Goal: Task Accomplishment & Management: Complete application form

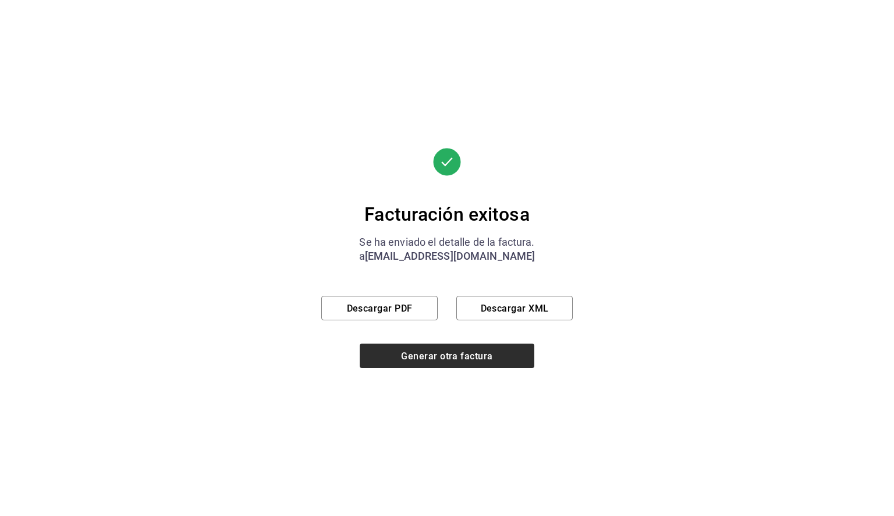
scroll to position [478, 0]
click at [418, 358] on font "Generar otra factura" at bounding box center [446, 355] width 91 height 11
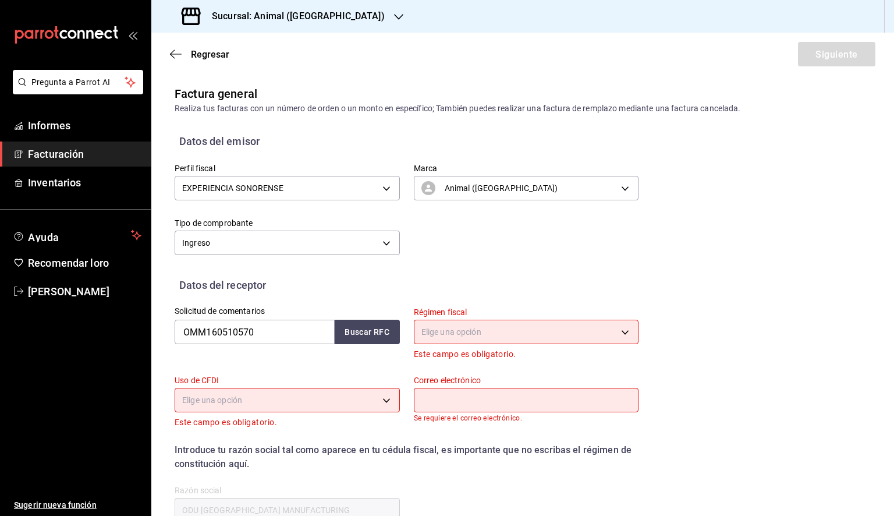
click at [68, 159] on font "Facturación" at bounding box center [56, 154] width 56 height 12
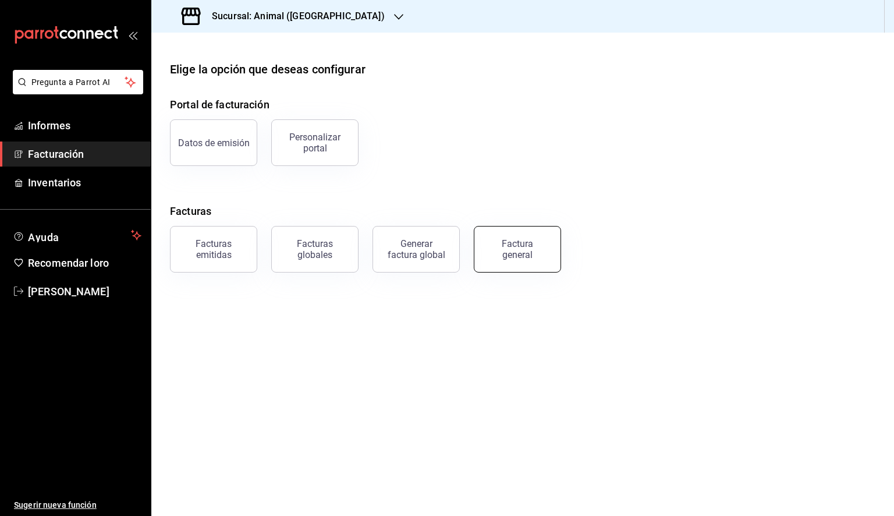
click at [540, 246] on div "Factura general" at bounding box center [518, 249] width 58 height 22
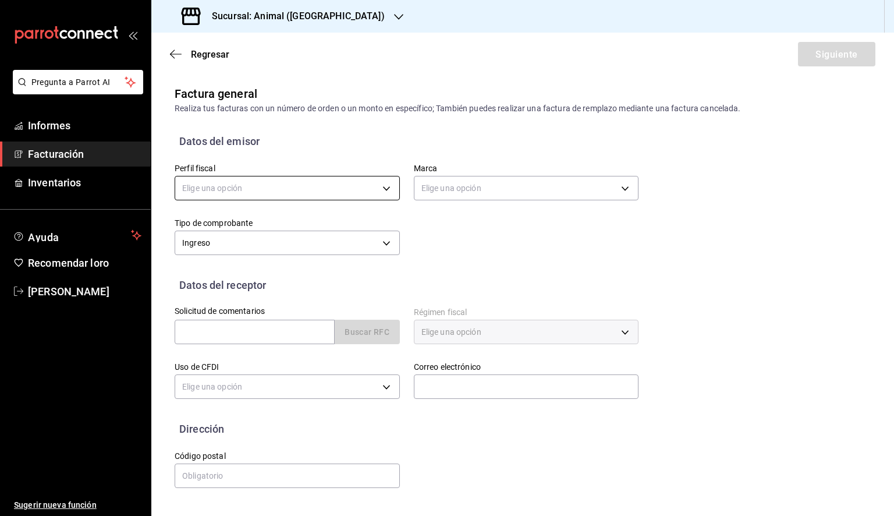
click at [329, 199] on body "Pregunta a Parrot AI Informes Facturación Inventarios Ayuda Recomendar loro [PE…" at bounding box center [447, 258] width 894 height 516
click at [301, 242] on li "EXPERIENCIA SONORENSE" at bounding box center [287, 248] width 224 height 22
type input "4eecf0a6-27fd-43a5-b94f-e220c369275f"
type input "98bba0fd-3ba1-42e0-bfa8-4188b5c89202"
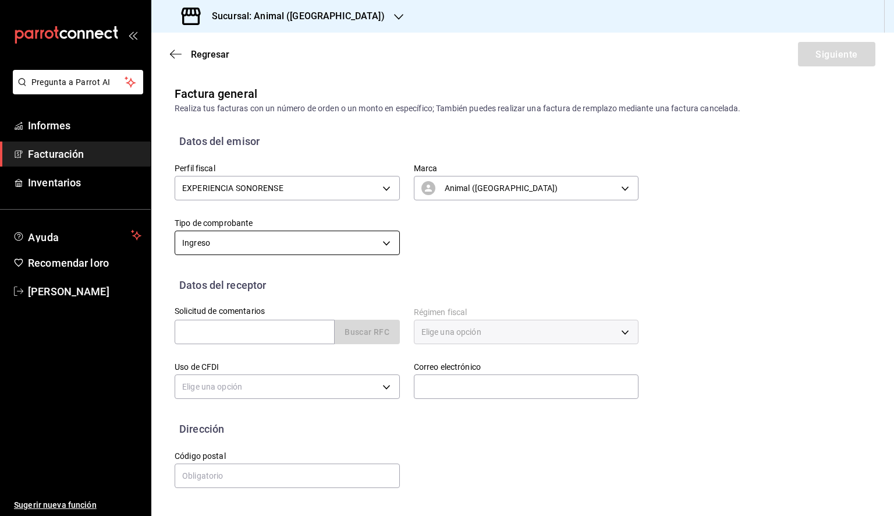
click at [345, 246] on body "Pregunta a Parrot AI Informes Facturación Inventarios Ayuda Recomendar loro [PE…" at bounding box center [447, 258] width 894 height 516
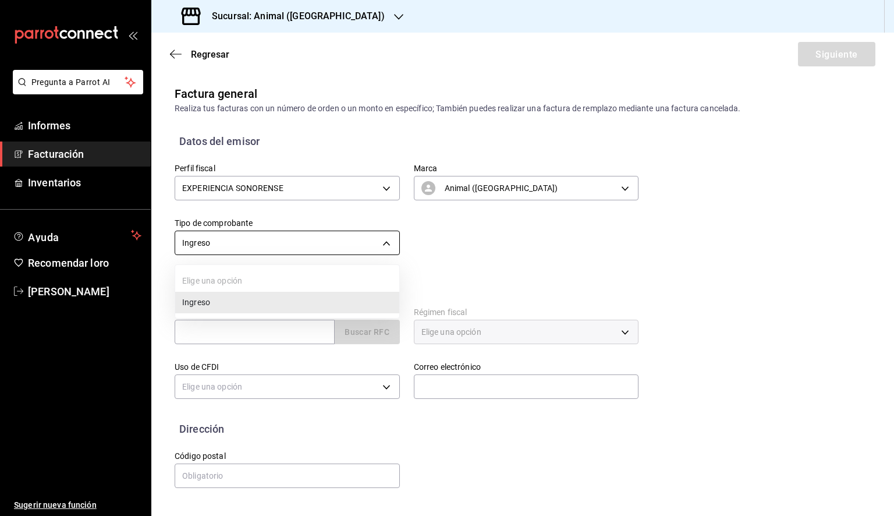
click at [345, 246] on div at bounding box center [447, 258] width 894 height 516
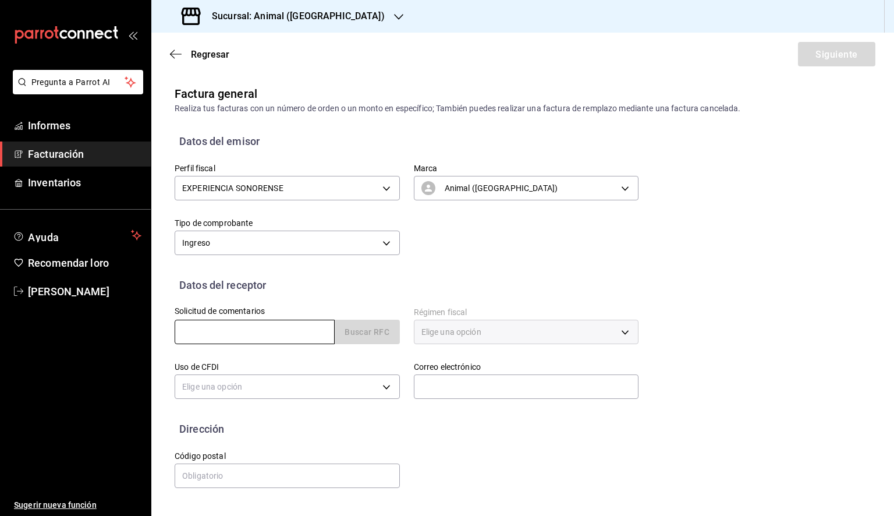
click at [263, 331] on input "text" at bounding box center [255, 332] width 160 height 24
paste input "SASL9007272H5"
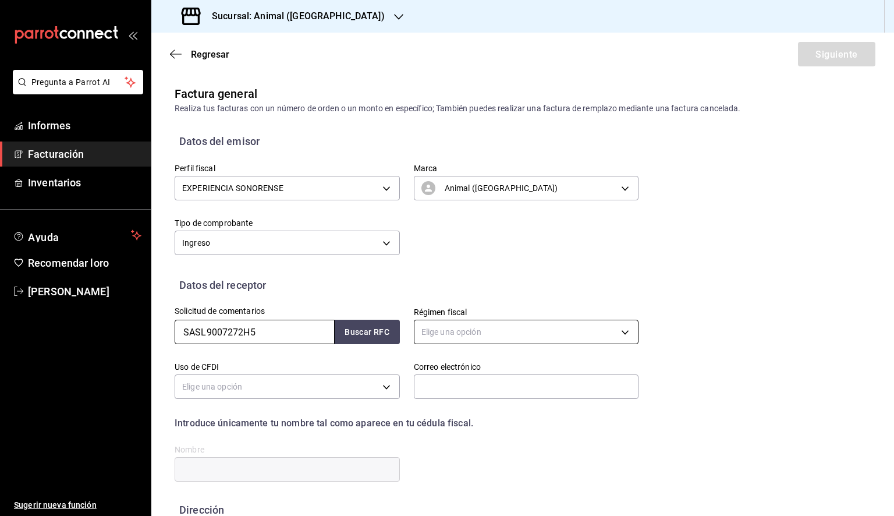
type input "SASL9007272H5"
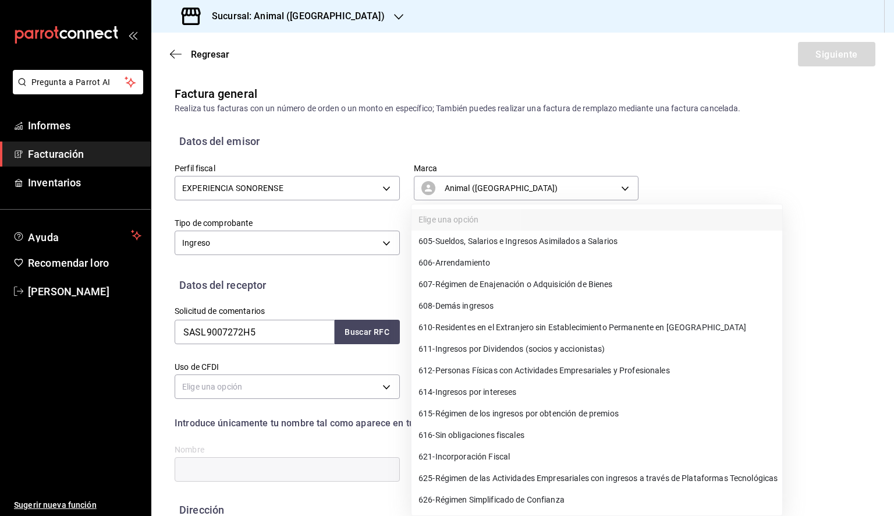
click at [522, 330] on body "Pregunta a Parrot AI Informes Facturación Inventarios Ayuda Recomendar loro [PE…" at bounding box center [447, 258] width 894 height 516
click at [617, 369] on font "Personas Físicas con Actividades Empresariales y Profesionales" at bounding box center [553, 370] width 235 height 9
type input "612"
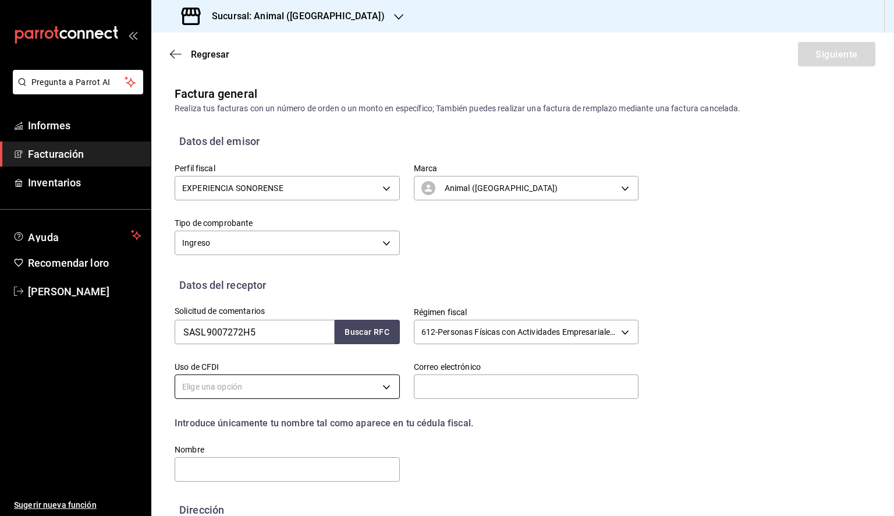
click at [314, 392] on body "Pregunta a Parrot AI Informes Facturación Inventarios Ayuda Recomendar loro [PE…" at bounding box center [447, 258] width 894 height 516
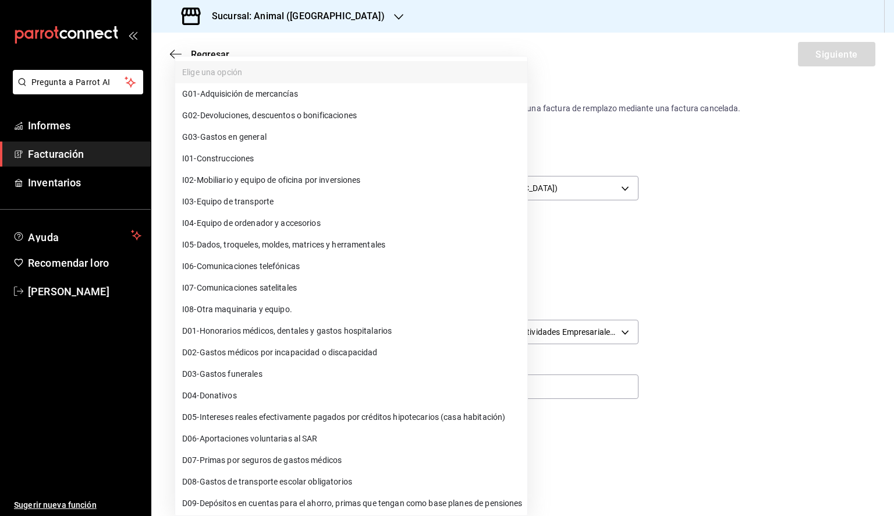
click at [287, 139] on li "G03 - Gastos en general" at bounding box center [351, 137] width 352 height 22
type input "G03"
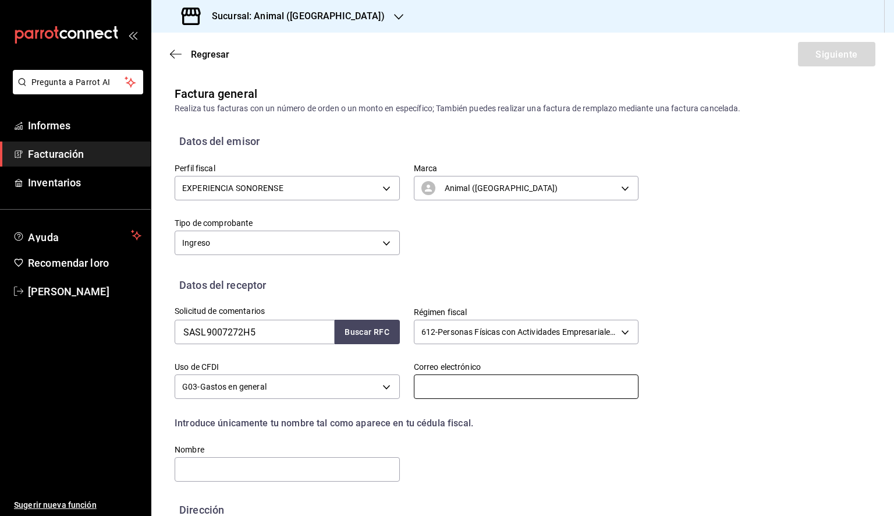
click at [472, 383] on input "text" at bounding box center [526, 386] width 225 height 24
paste input "[EMAIL_ADDRESS][DOMAIN_NAME]"
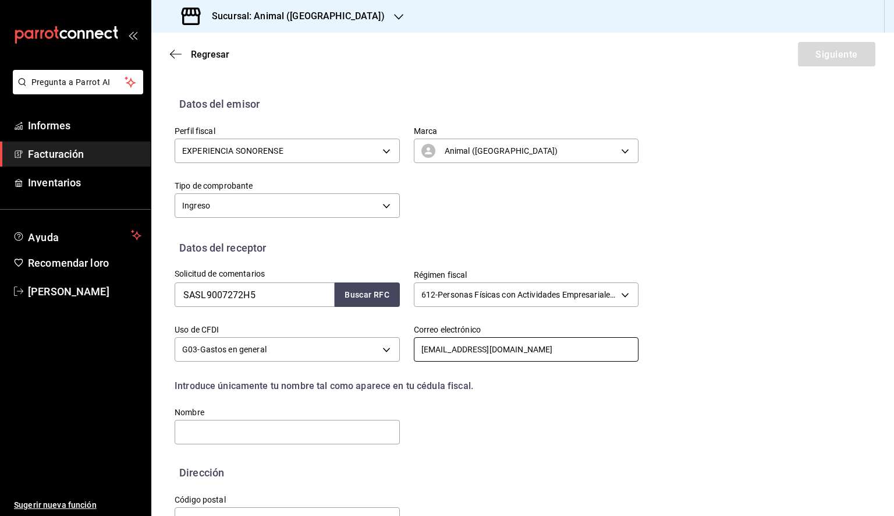
scroll to position [73, 0]
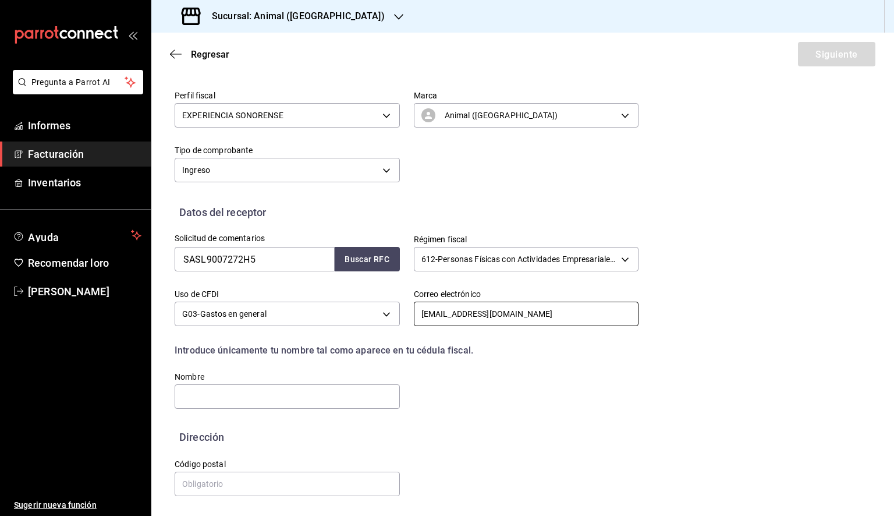
type input "[EMAIL_ADDRESS][DOMAIN_NAME]"
click at [247, 395] on input "text" at bounding box center [287, 396] width 225 height 24
paste input "[PERSON_NAME]"
type input "[PERSON_NAME]"
click at [240, 473] on input "text" at bounding box center [287, 484] width 225 height 24
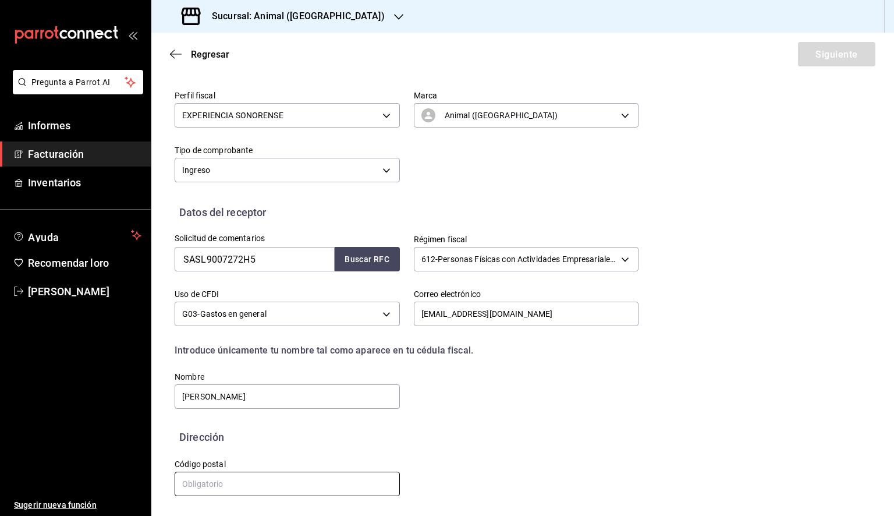
paste input "22604"
type input "22604"
click at [846, 63] on button "Siguiente" at bounding box center [836, 54] width 77 height 24
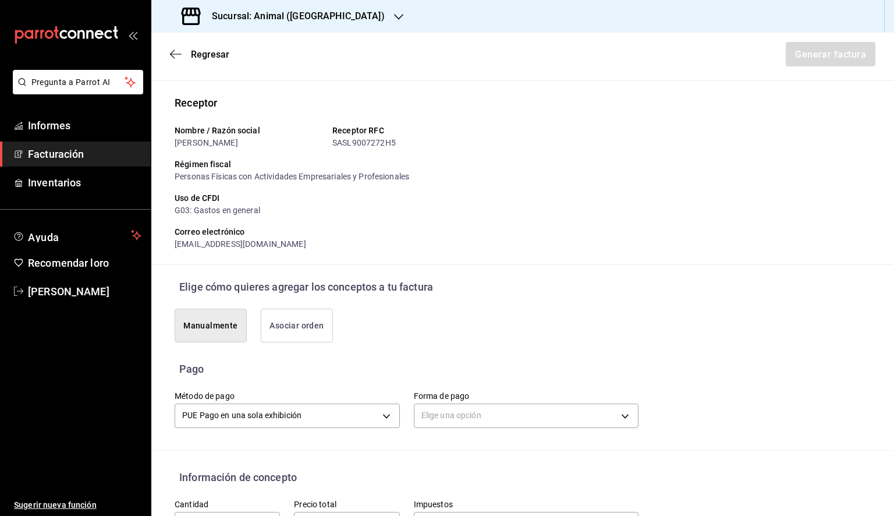
scroll to position [247, 0]
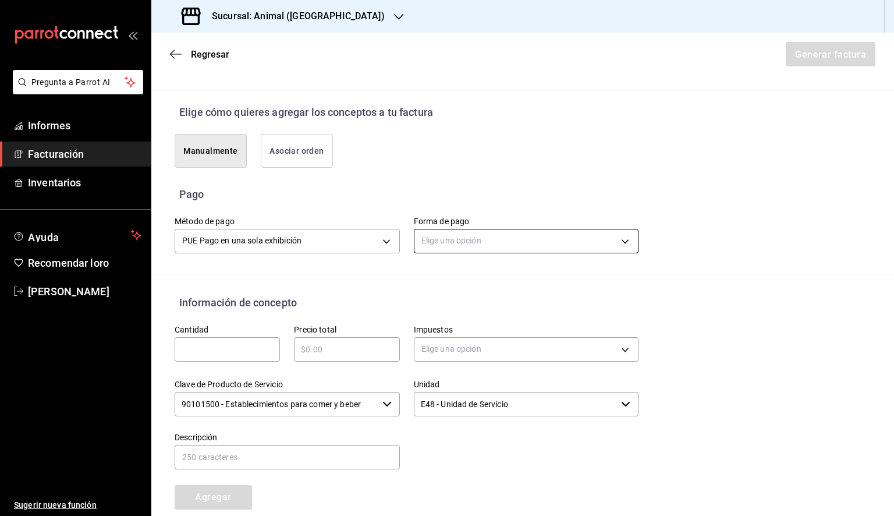
click at [497, 234] on body "Pregunta a Parrot AI Informes Facturación Inventarios Ayuda Recomendar loro [PE…" at bounding box center [447, 258] width 894 height 516
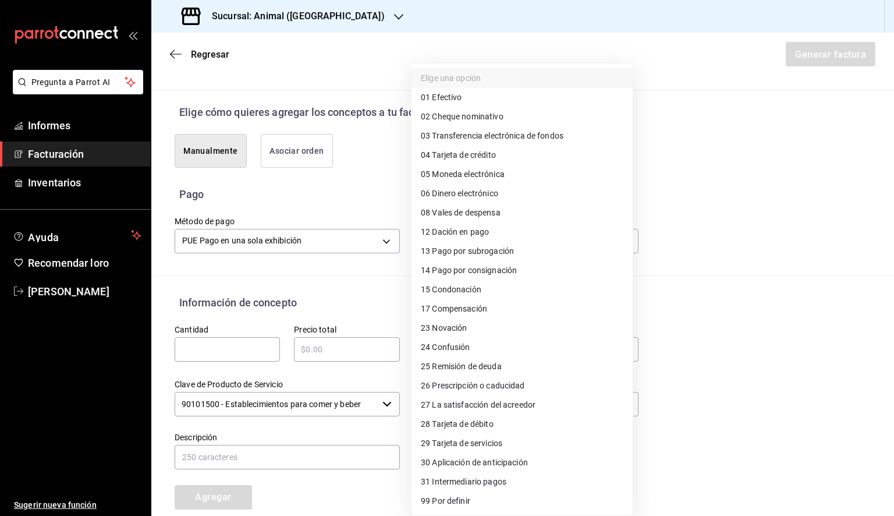
click at [503, 162] on li "04 Tarjeta de crédito" at bounding box center [522, 155] width 221 height 19
type input "04"
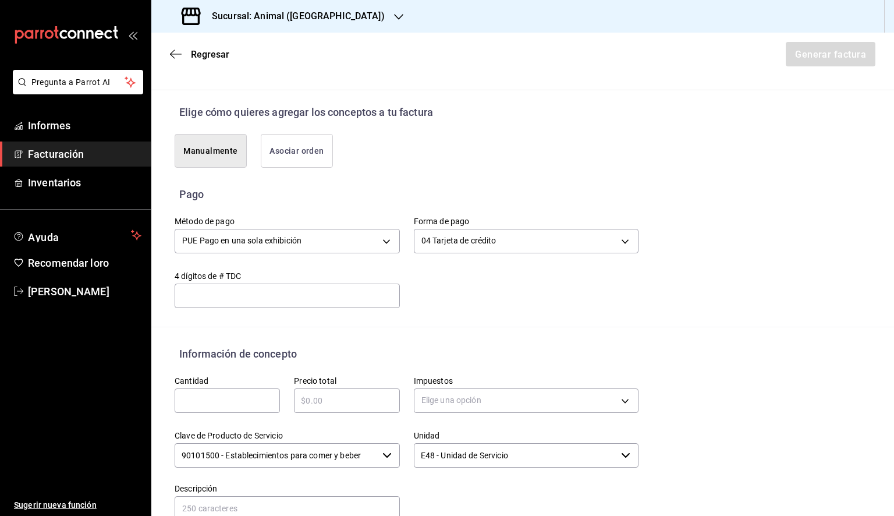
click at [243, 290] on input "text" at bounding box center [287, 296] width 225 height 14
type input "1386"
click at [552, 304] on div "Método de pago PUE Pago en una sola exhibición PUE Forma de pago 04 Tarjeta de …" at bounding box center [400, 255] width 478 height 106
click at [223, 395] on input "text" at bounding box center [227, 401] width 105 height 14
paste input "2271"
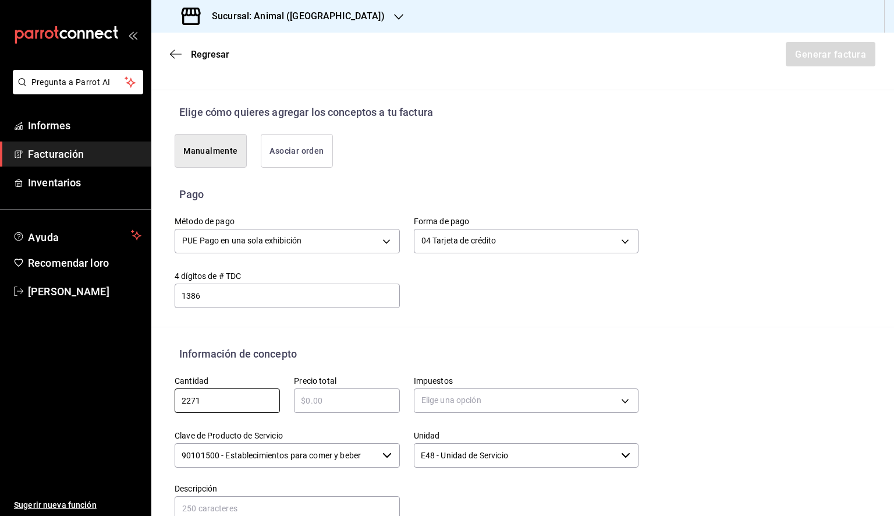
type input "2271"
click at [349, 397] on input "text" at bounding box center [346, 401] width 105 height 14
click at [322, 401] on input "$2495.52" at bounding box center [346, 401] width 105 height 14
type input "$2452.52"
click at [471, 393] on body "Pregunta a Parrot AI Informes Facturación Inventarios Ayuda Recomendar loro [PE…" at bounding box center [447, 258] width 894 height 516
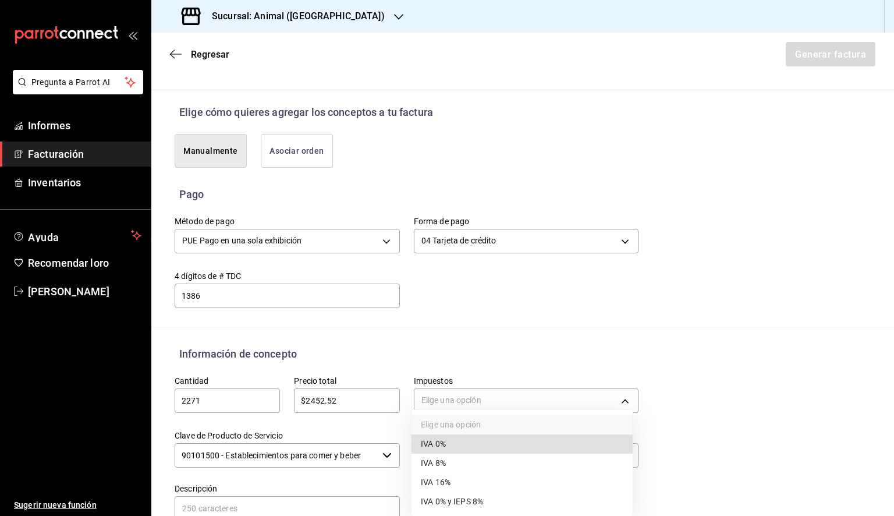
click at [466, 458] on li "IVA 8%" at bounding box center [522, 463] width 221 height 19
type input "IVA_8"
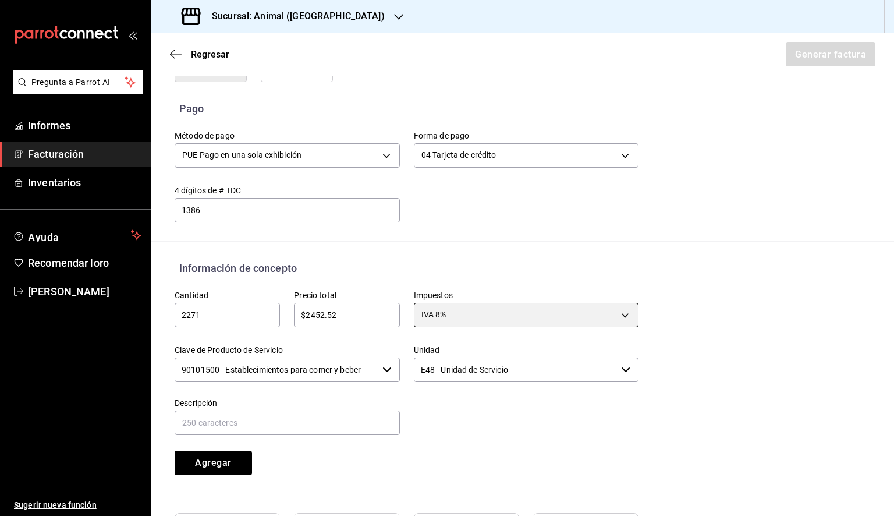
scroll to position [448, 0]
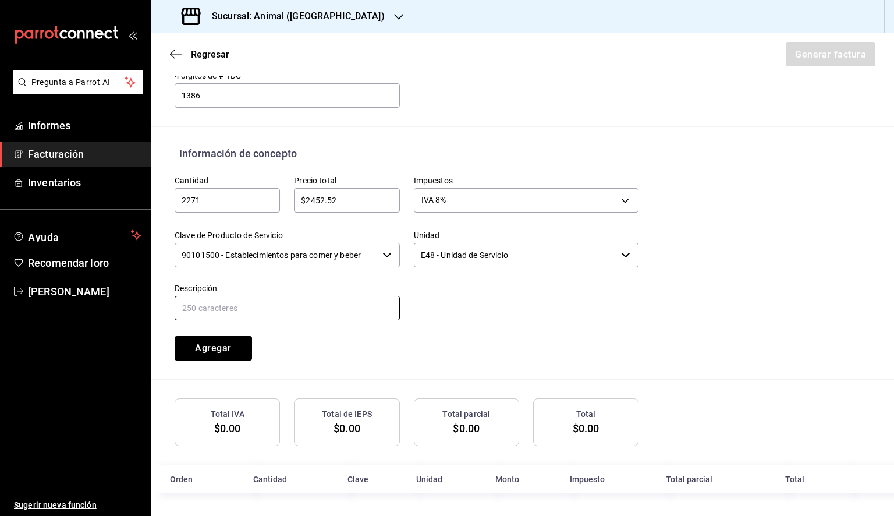
click at [293, 297] on input "text" at bounding box center [287, 308] width 225 height 24
type input "CONSUMO DE RESTAURANTE"
click at [226, 348] on font "Agregar" at bounding box center [213, 347] width 36 height 11
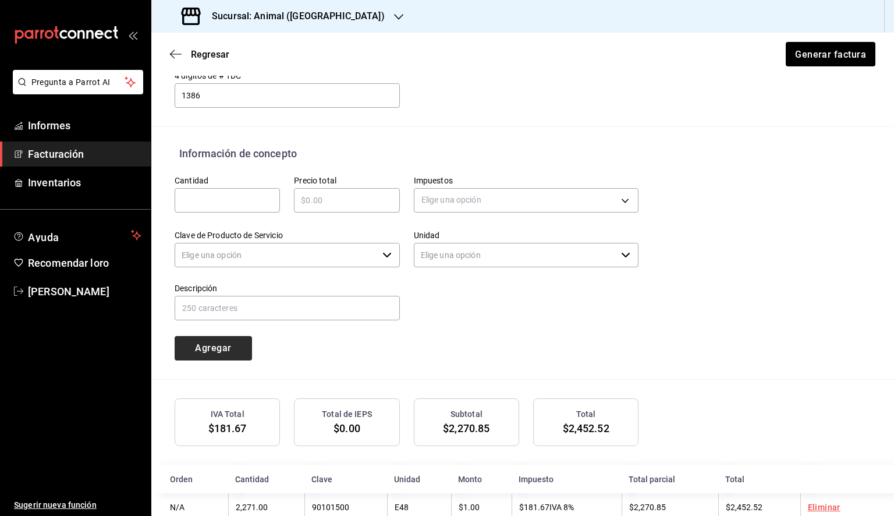
type input "90101500 - Establecimientos para comer y beber"
type input "E48 - Unidad de Servicio"
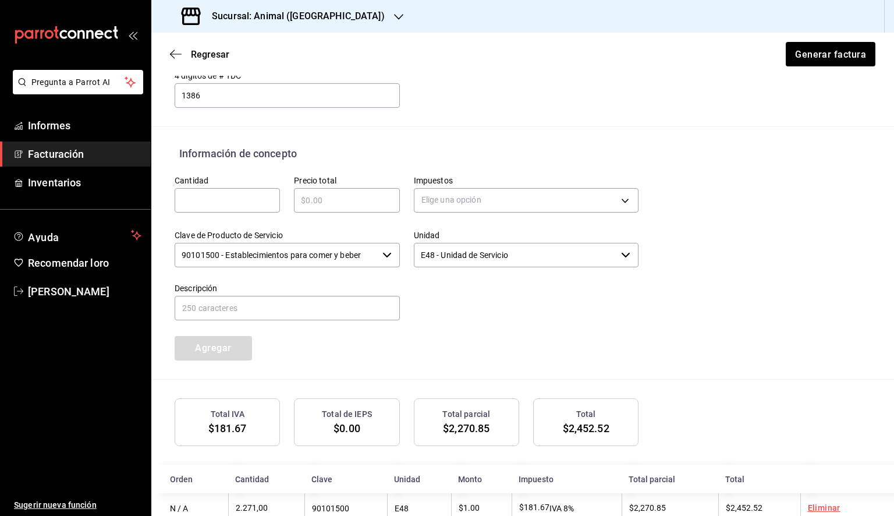
click at [252, 205] on input "text" at bounding box center [227, 200] width 105 height 14
click at [218, 208] on div "​" at bounding box center [227, 200] width 105 height 24
click at [242, 198] on input "text" at bounding box center [227, 200] width 105 height 14
paste input "2271"
click at [338, 193] on input "text" at bounding box center [346, 200] width 105 height 14
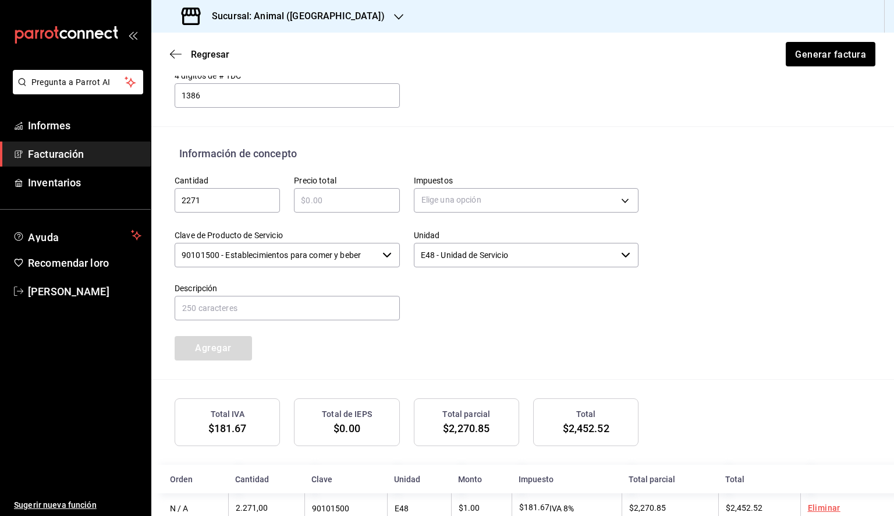
click at [204, 193] on input "2271" at bounding box center [227, 200] width 105 height 14
drag, startPoint x: 204, startPoint y: 193, endPoint x: 158, endPoint y: 201, distance: 46.1
click at [158, 201] on div "Información de concepto Cantidad 2271 ​ Precio total ​ Impuestos Elige una opci…" at bounding box center [522, 263] width 743 height 234
paste input "text"
type input "2271"
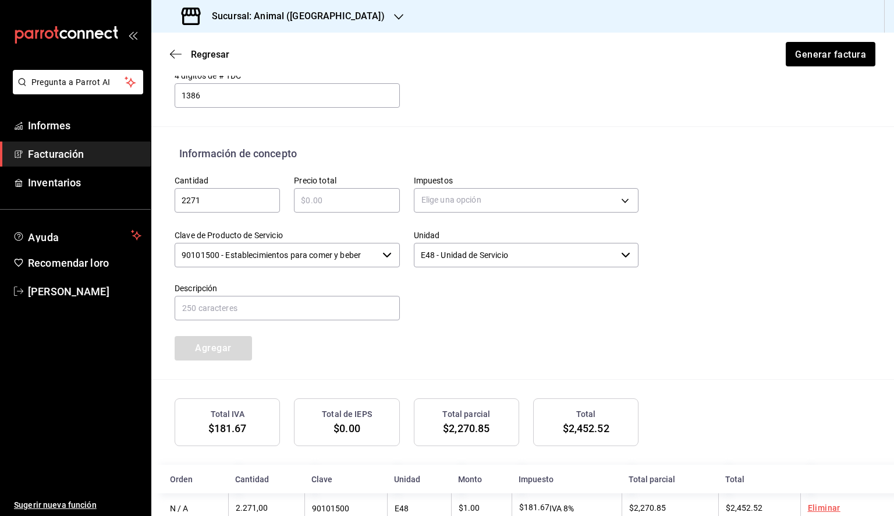
click at [361, 194] on input "text" at bounding box center [346, 200] width 105 height 14
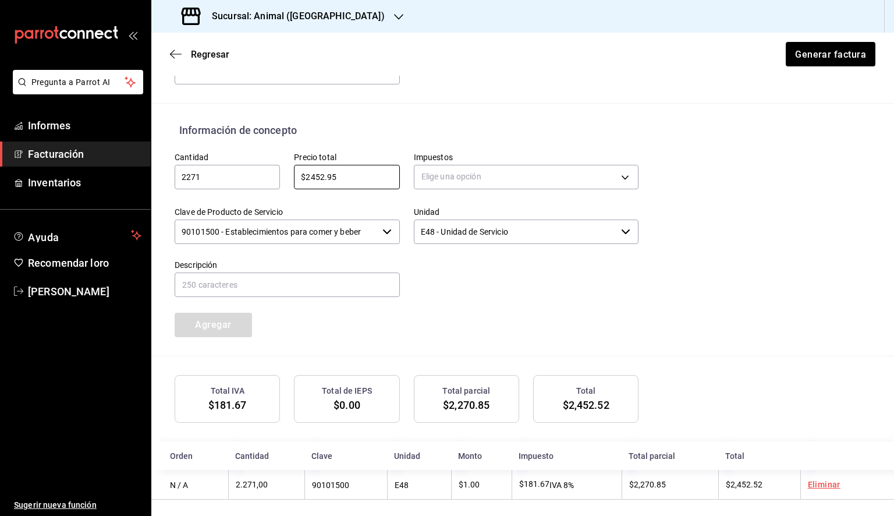
scroll to position [478, 0]
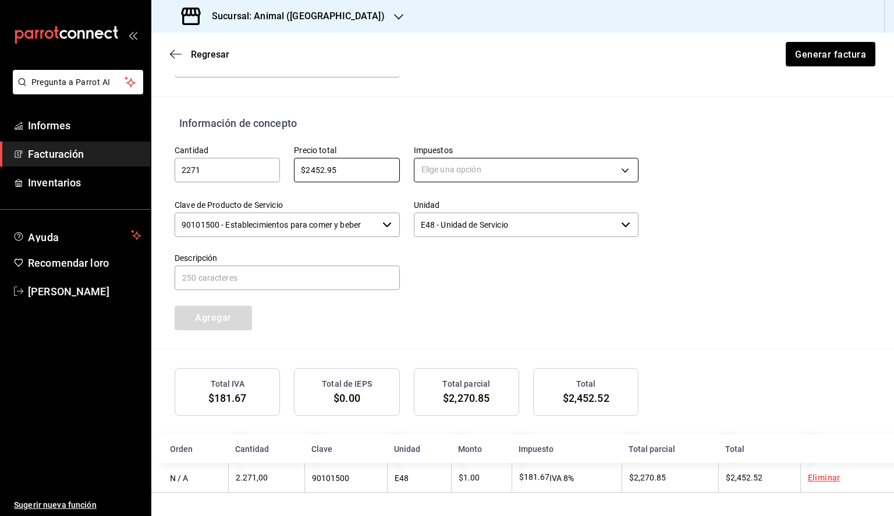
type input "$2452.95"
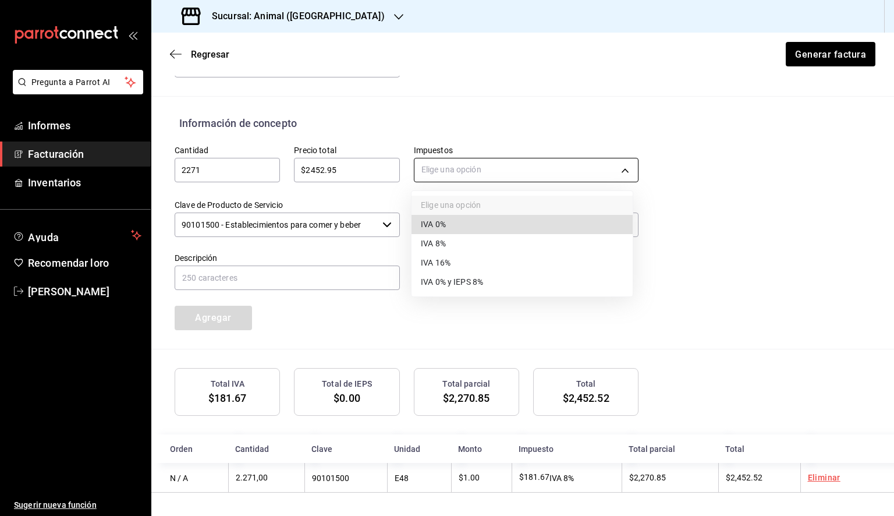
click at [471, 164] on body "Pregunta a Parrot AI Informes Facturación Inventarios Ayuda Recomendar loro [PE…" at bounding box center [447, 258] width 894 height 516
click at [462, 244] on li "IVA 8%" at bounding box center [522, 244] width 221 height 19
type input "IVA_8"
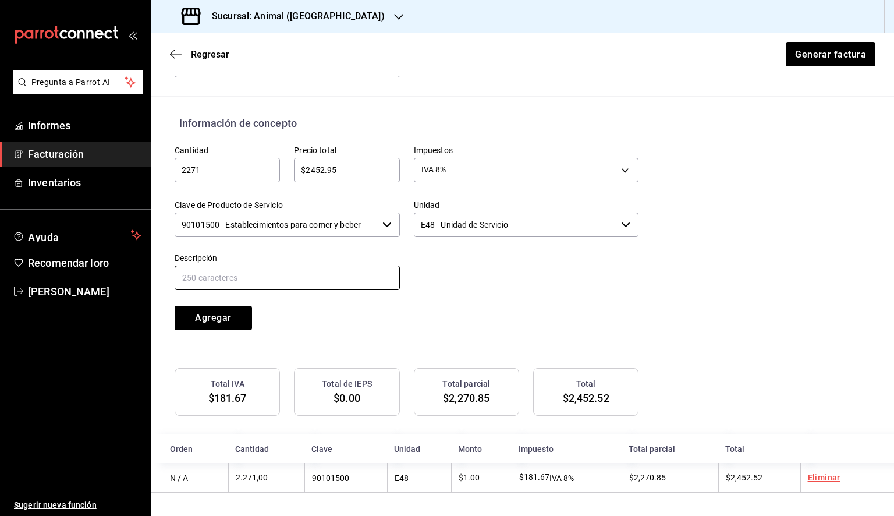
click at [310, 280] on input "text" at bounding box center [287, 278] width 225 height 24
type input "CONSUMO DE RESTAURANTE"
click at [213, 319] on font "Agregar" at bounding box center [213, 317] width 36 height 11
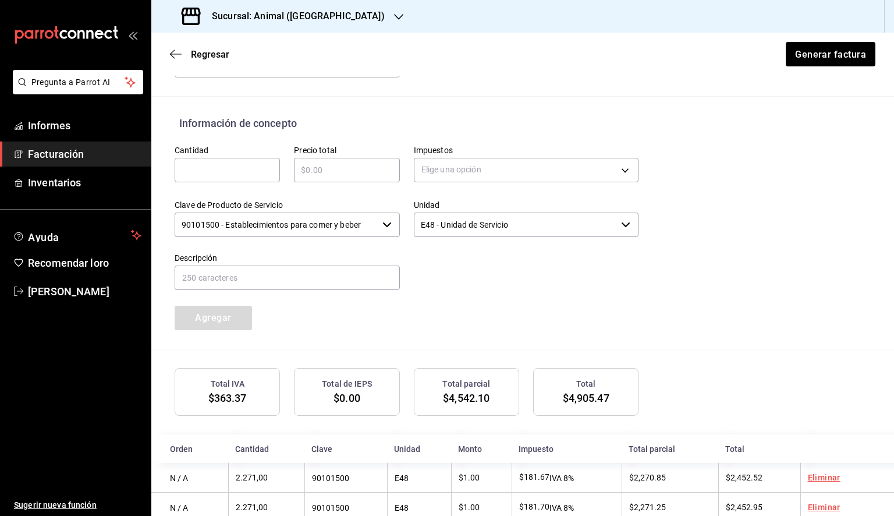
scroll to position [508, 0]
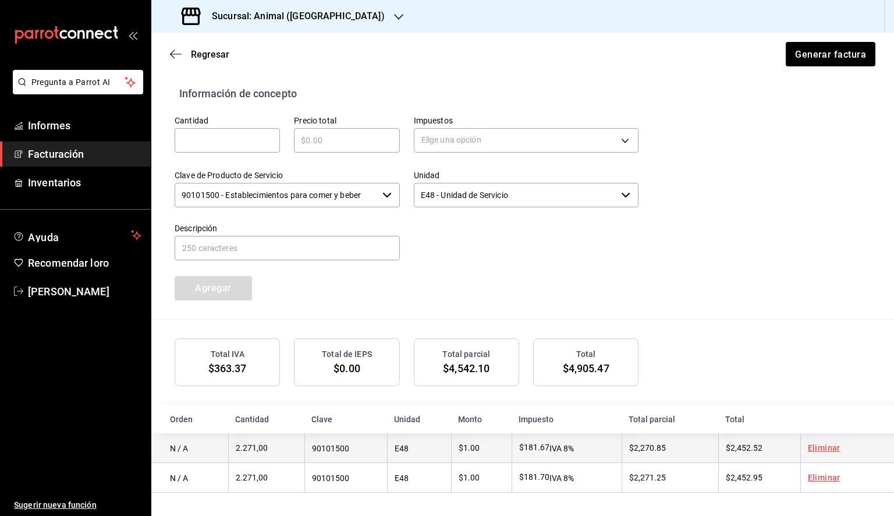
click at [815, 444] on font "Eliminar" at bounding box center [824, 447] width 33 height 9
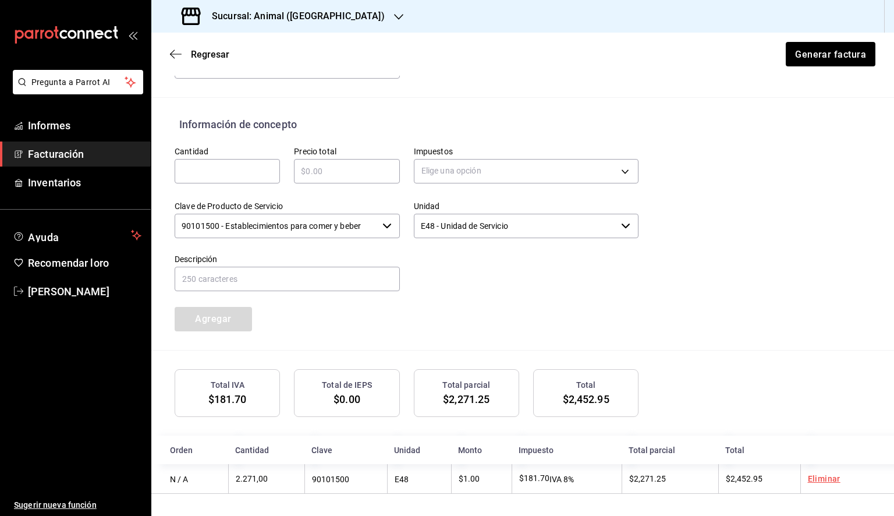
scroll to position [478, 0]
click at [844, 61] on button "Generar factura" at bounding box center [830, 54] width 91 height 24
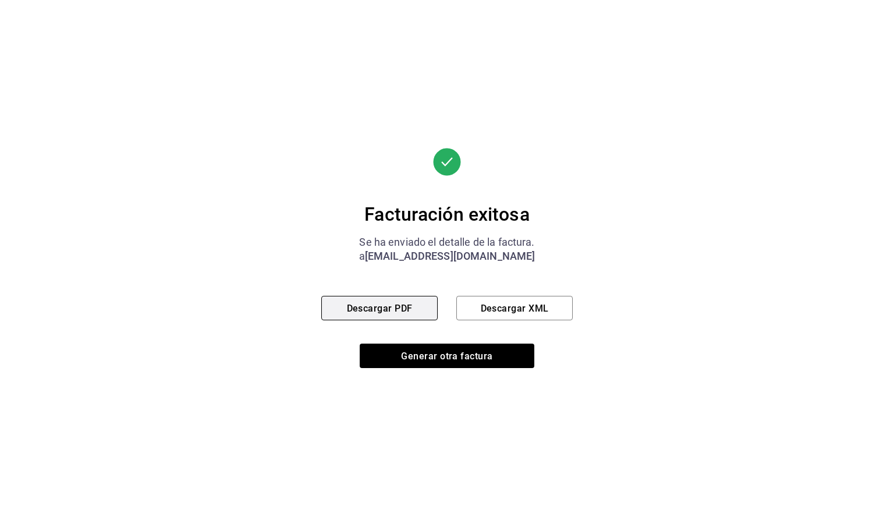
click at [370, 315] on button "Descargar PDF" at bounding box center [379, 308] width 116 height 24
